Goal: Entertainment & Leisure: Consume media (video, audio)

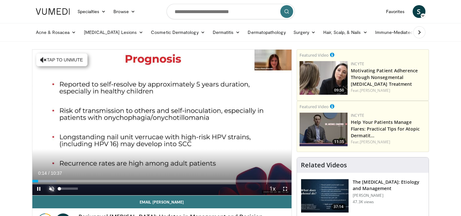
click at [53, 189] on span "Video Player" at bounding box center [51, 189] width 13 height 13
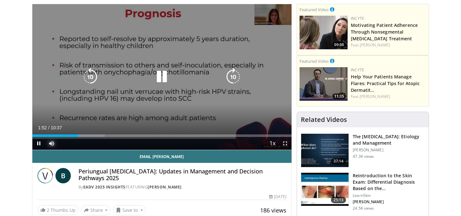
scroll to position [47, 0]
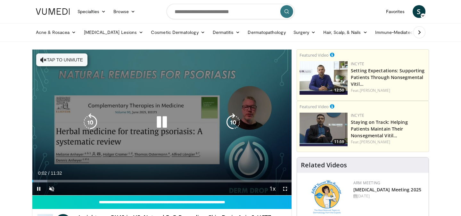
click at [64, 58] on button "Tap to unmute" at bounding box center [61, 59] width 51 height 13
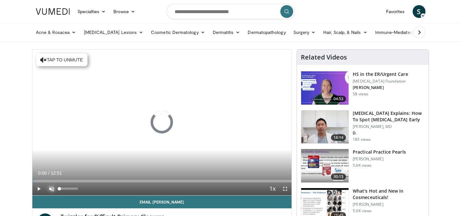
click at [53, 189] on span "Video Player" at bounding box center [51, 189] width 13 height 13
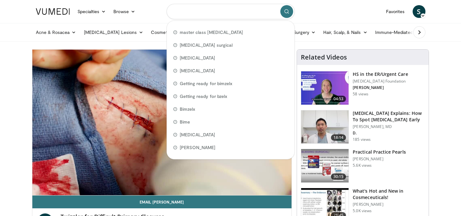
click at [248, 15] on input "Search topics, interventions" at bounding box center [231, 11] width 128 height 15
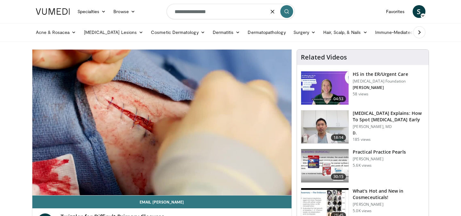
type input "**********"
